Goal: Book appointment/travel/reservation

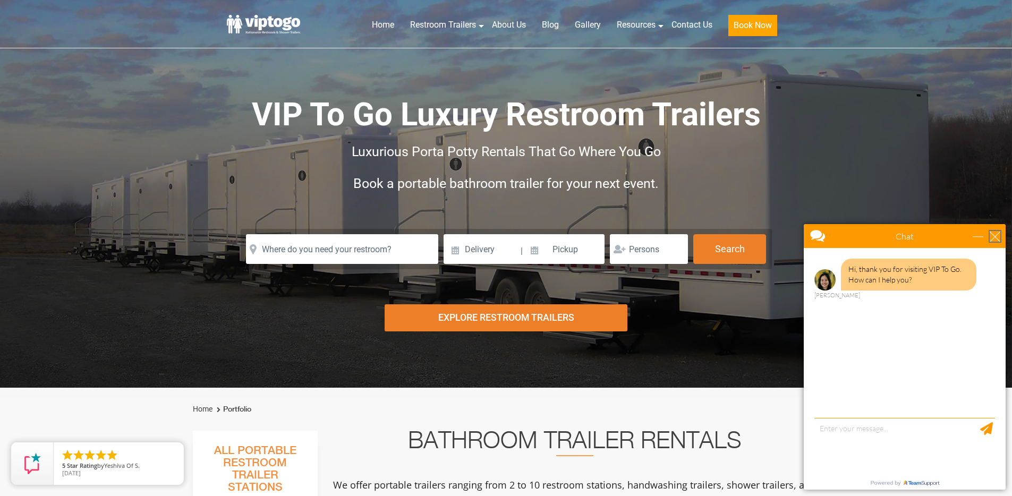
click at [997, 238] on div "close" at bounding box center [994, 236] width 11 height 11
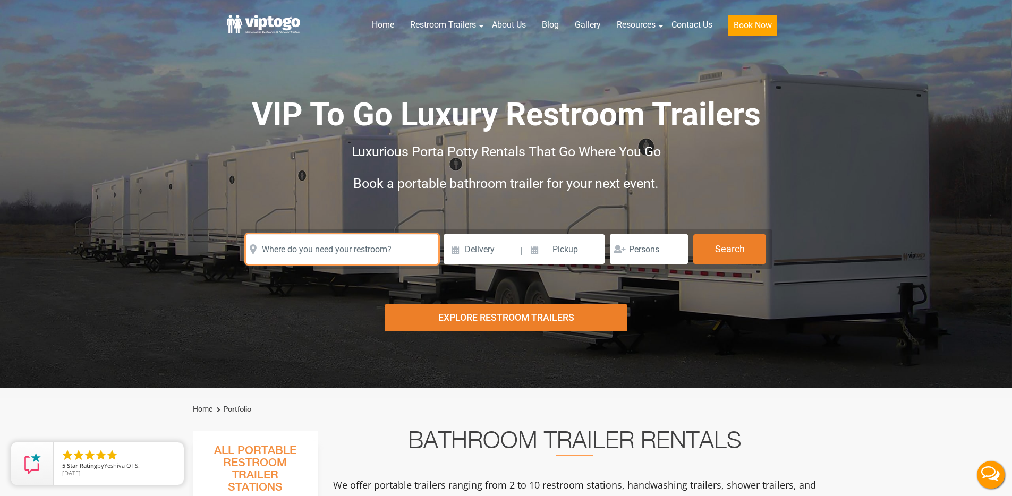
click at [322, 250] on input "text" at bounding box center [342, 249] width 192 height 30
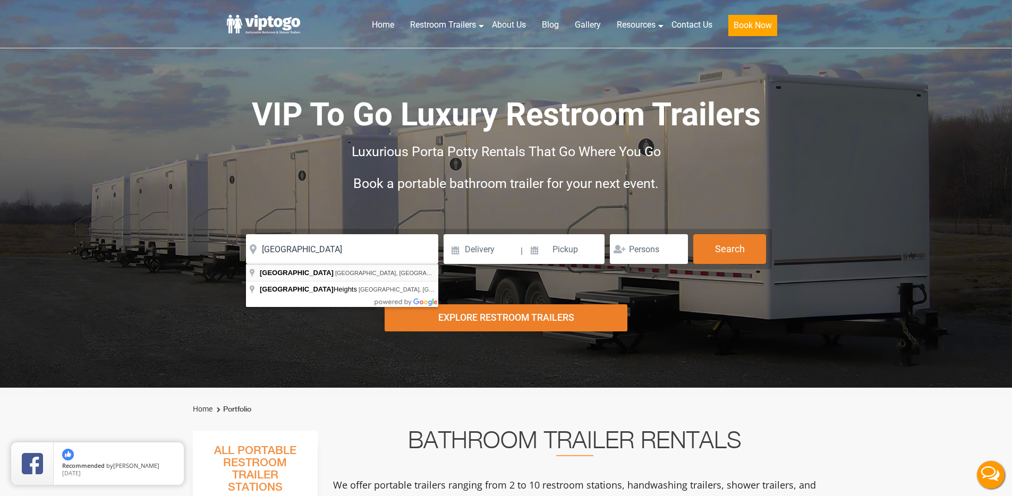
type input "[GEOGRAPHIC_DATA], [GEOGRAPHIC_DATA], [GEOGRAPHIC_DATA]"
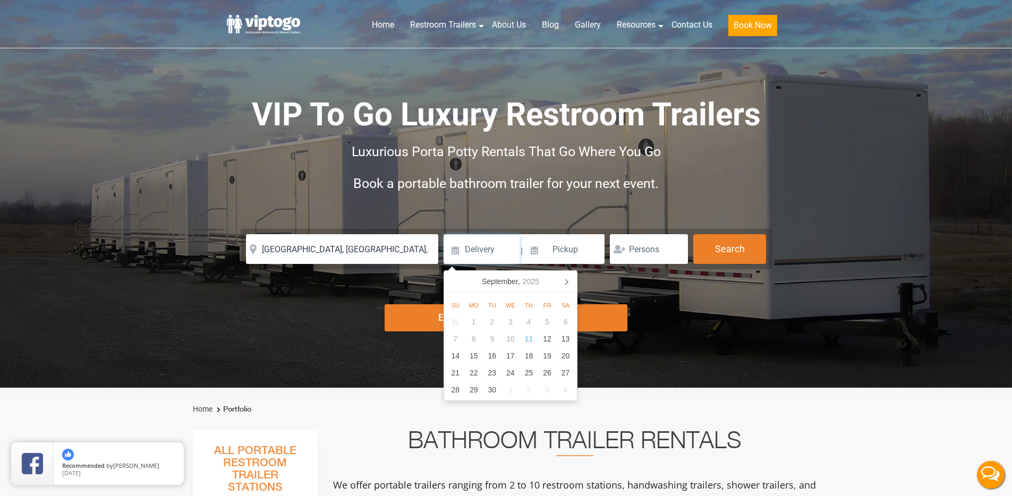
click at [507, 250] on input at bounding box center [481, 249] width 76 height 30
click at [494, 373] on div "23" at bounding box center [492, 372] width 19 height 17
type input "[DATE]"
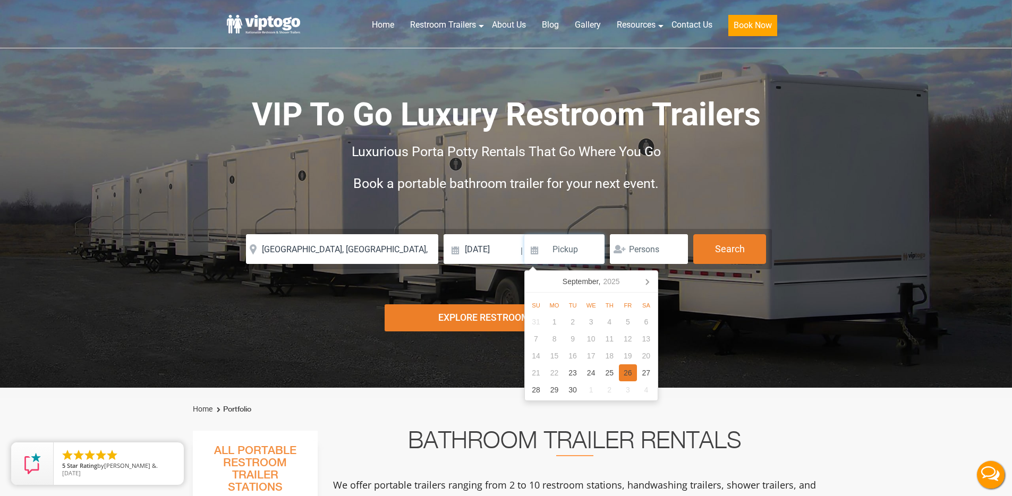
click at [629, 370] on div "26" at bounding box center [628, 372] width 19 height 17
type input "[DATE]"
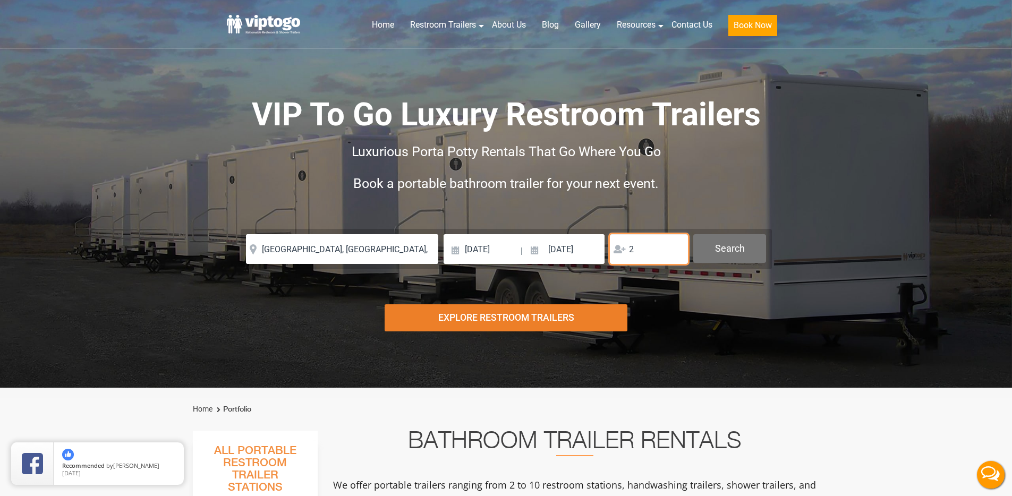
type input "2"
click at [708, 252] on button "Search" at bounding box center [729, 248] width 73 height 29
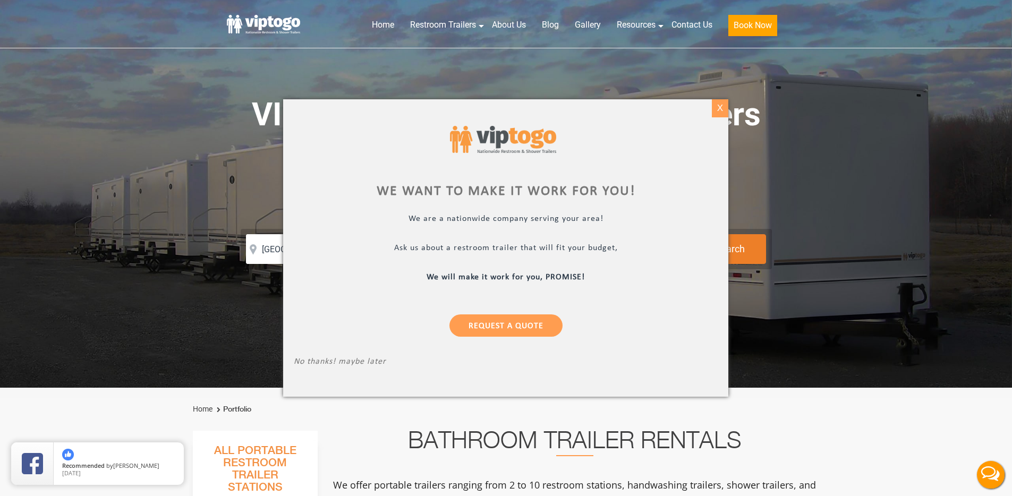
click at [718, 108] on div "X" at bounding box center [720, 108] width 16 height 18
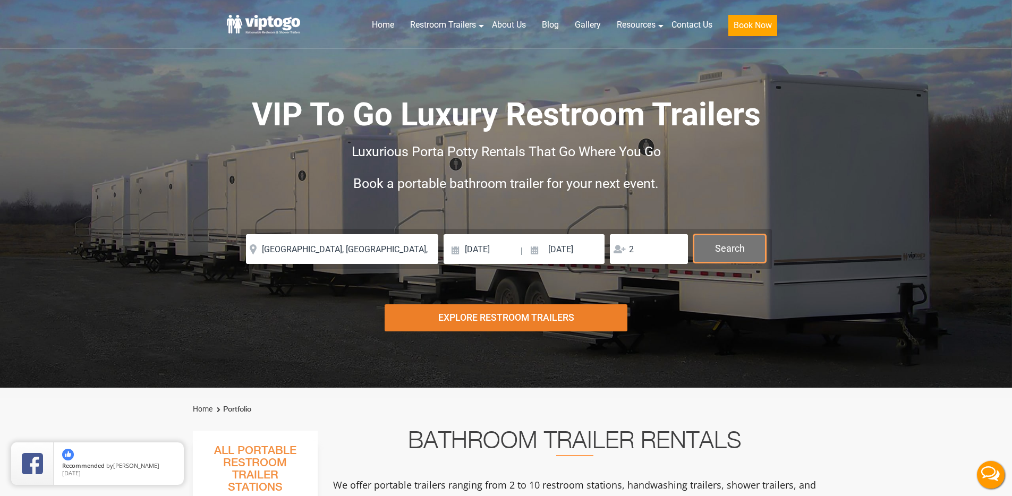
click at [731, 250] on button "Search" at bounding box center [729, 248] width 73 height 29
